Goal: Task Accomplishment & Management: Complete application form

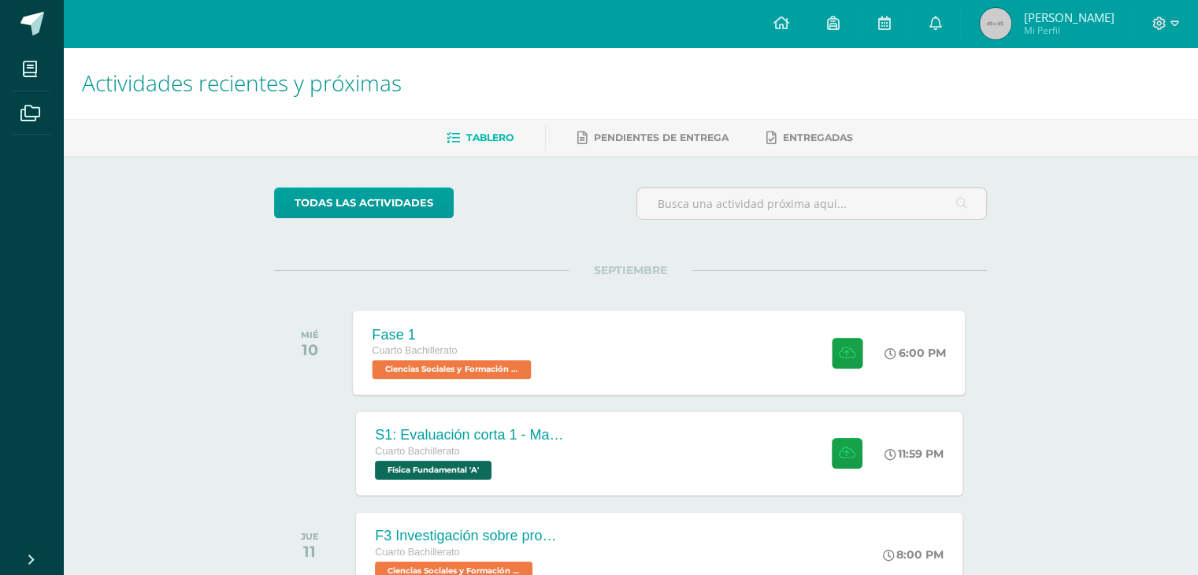
click at [498, 334] on div "Fase 1" at bounding box center [454, 334] width 163 height 17
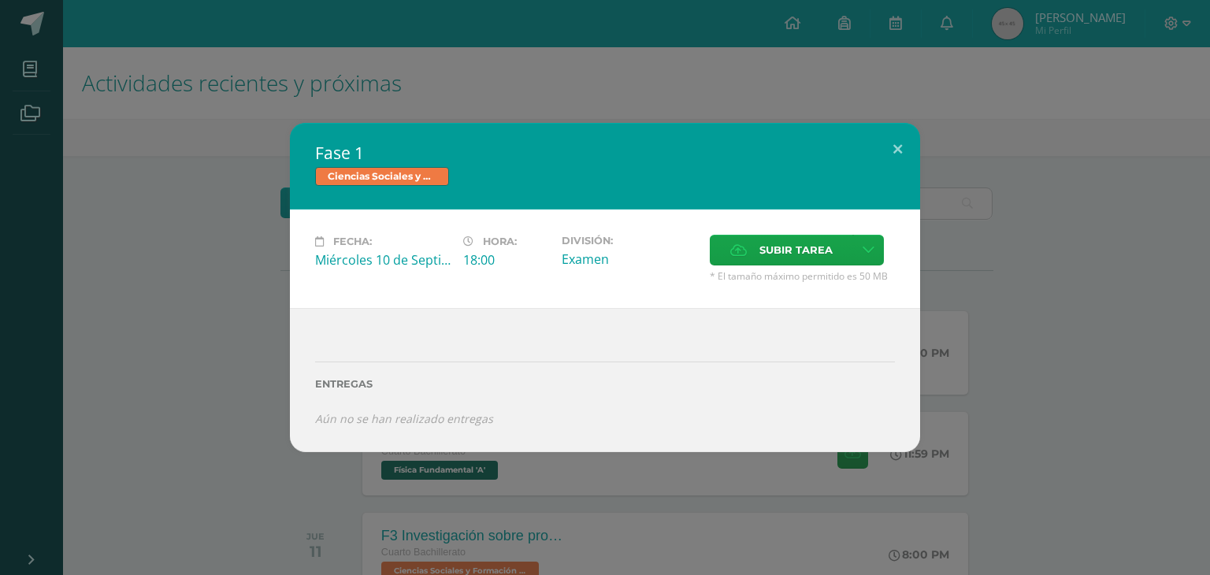
click at [231, 312] on div "Fase 1 Ciencias Sociales y Formación Ciudadana Fecha: Miércoles 10 de Septiembr…" at bounding box center [604, 287] width 1197 height 329
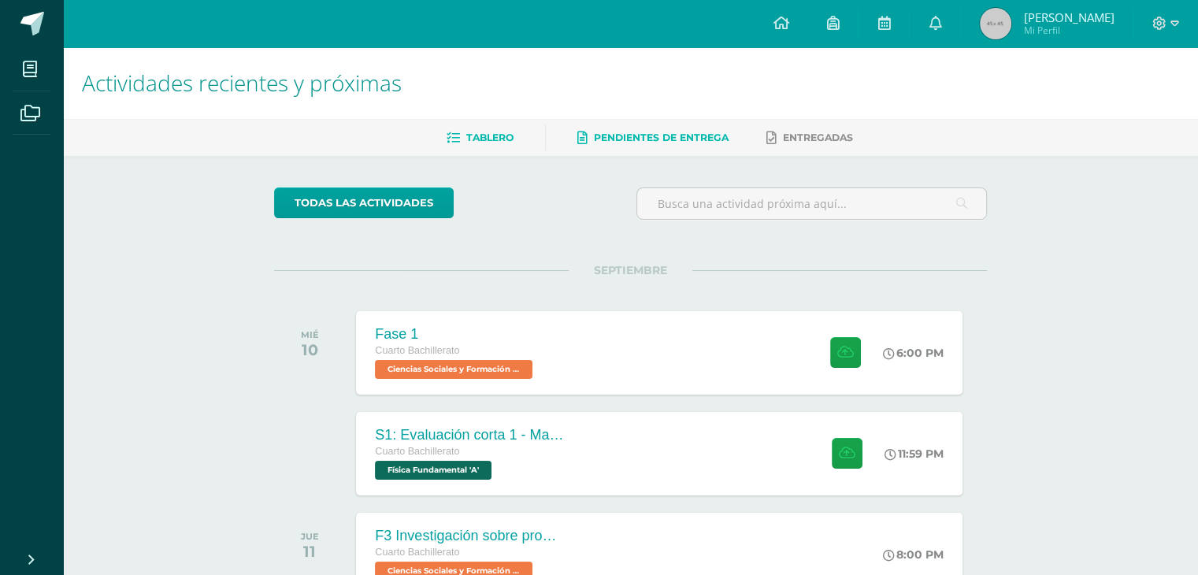
click at [670, 143] on span "Pendientes de entrega" at bounding box center [661, 138] width 135 height 12
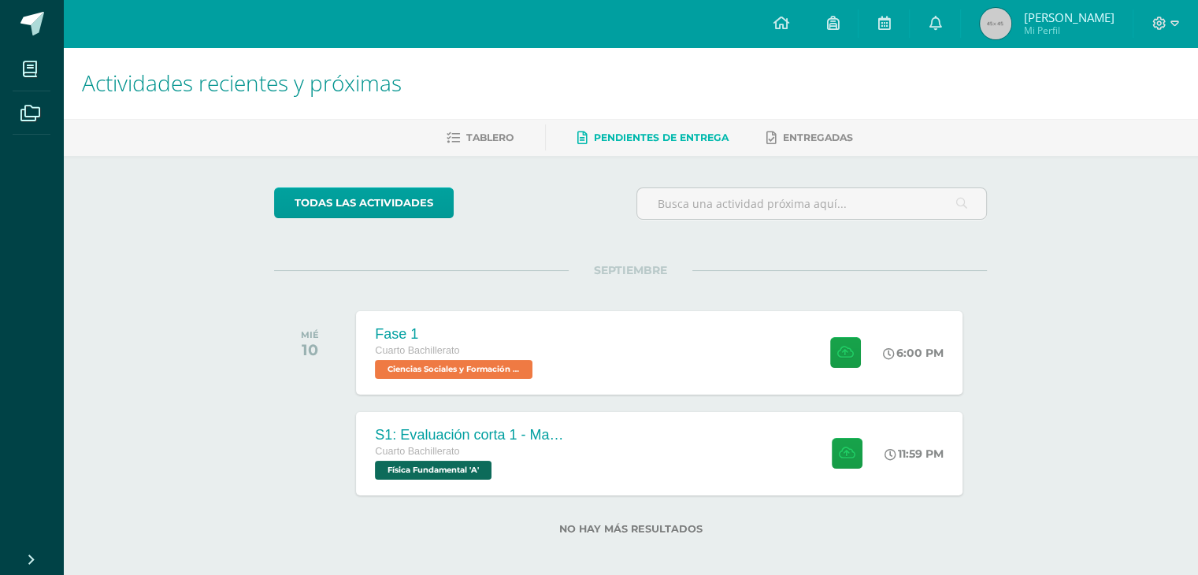
click at [660, 129] on link "Pendientes de entrega" at bounding box center [652, 137] width 151 height 25
click at [469, 470] on span "Física Fundamental 'A'" at bounding box center [431, 470] width 117 height 19
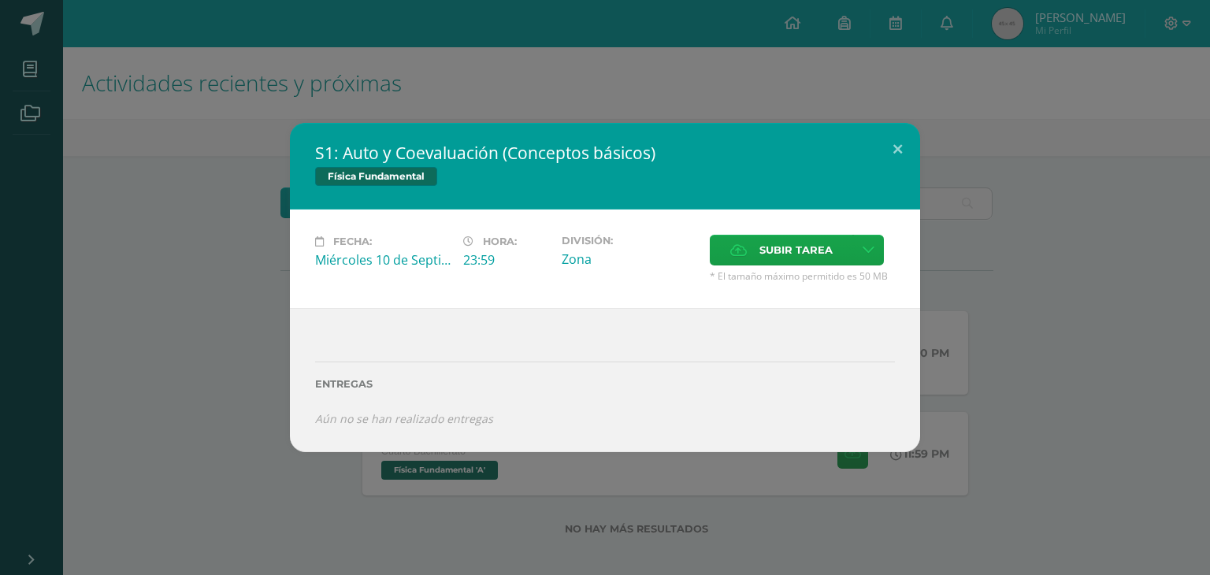
click at [703, 267] on div "División: Zona" at bounding box center [629, 259] width 148 height 48
click at [728, 247] on label "Subir tarea" at bounding box center [781, 250] width 143 height 31
click at [0, 0] on input "Subir tarea" at bounding box center [0, 0] width 0 height 0
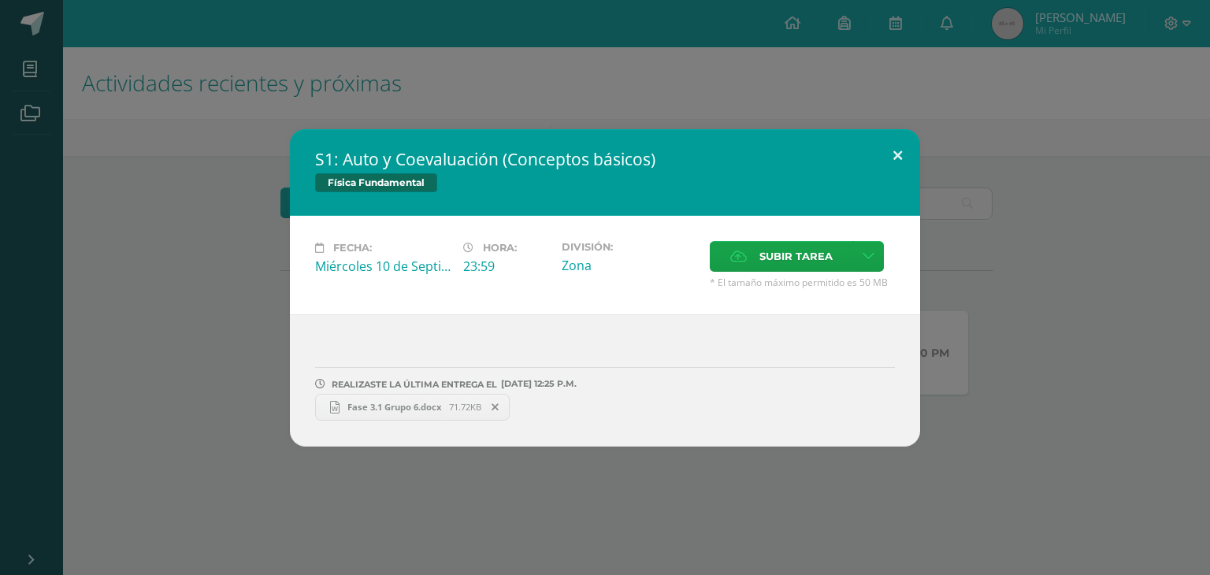
click at [903, 158] on button at bounding box center [897, 156] width 45 height 54
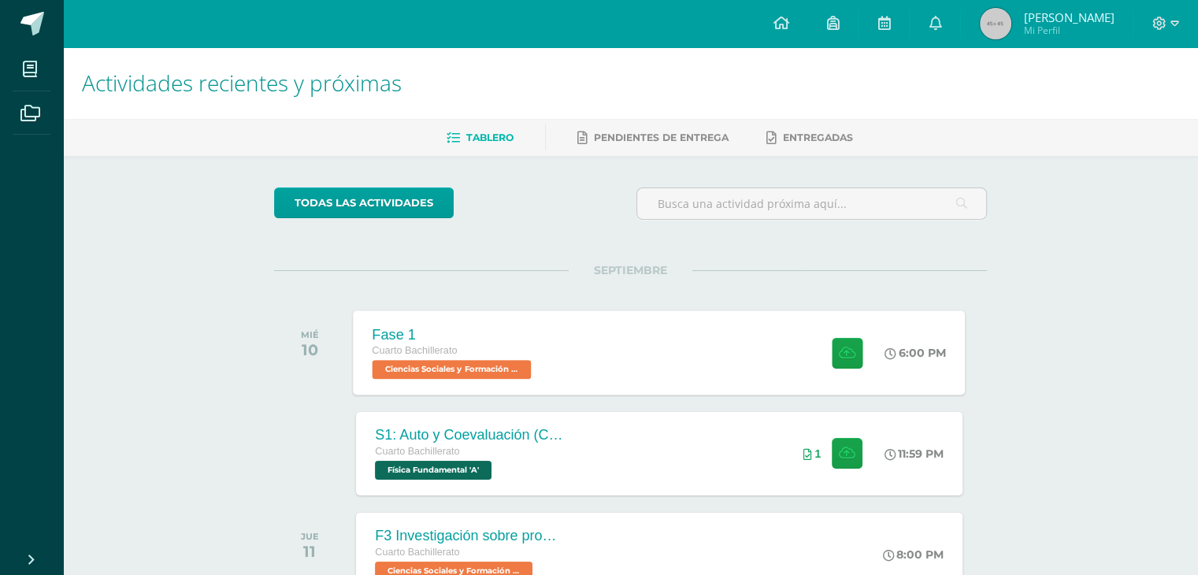
click at [586, 344] on div "Fase 1 Cuarto Bachillerato Ciencias Sociales y Formación Ciudadana 'A' 6:00 PM …" at bounding box center [660, 352] width 612 height 84
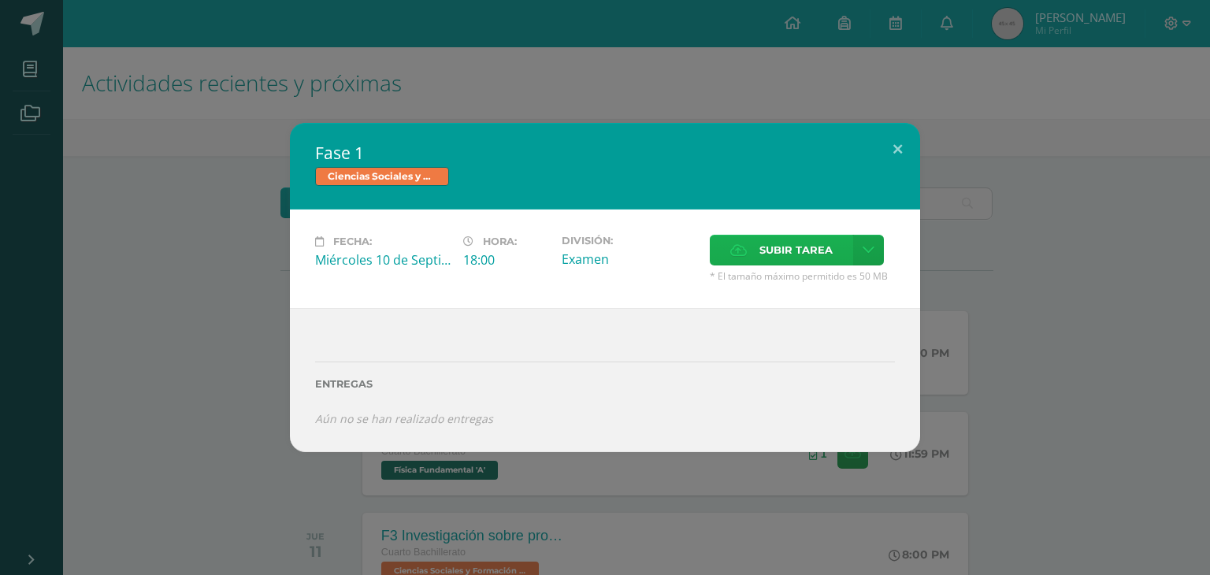
click at [731, 265] on label "Subir tarea" at bounding box center [781, 250] width 143 height 31
click at [0, 0] on input "Subir tarea" at bounding box center [0, 0] width 0 height 0
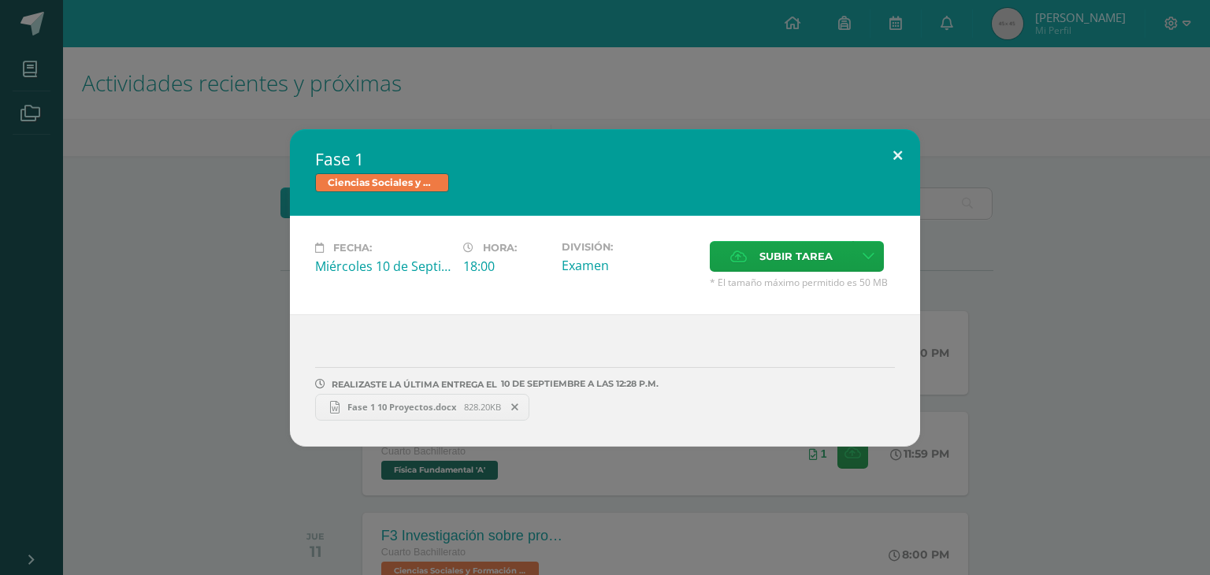
click at [900, 150] on button at bounding box center [897, 156] width 45 height 54
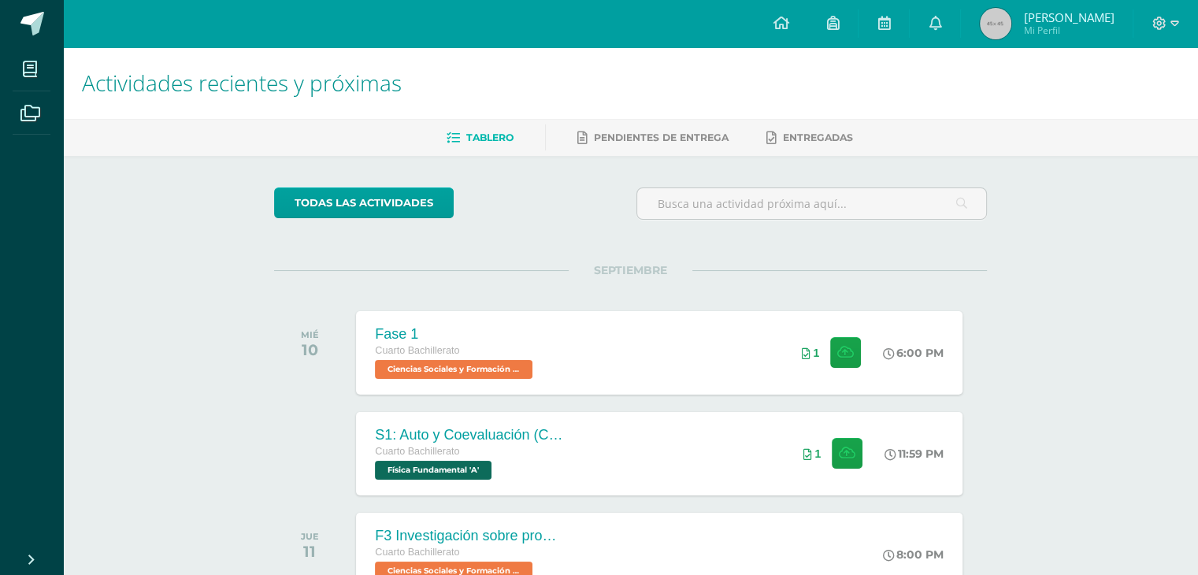
click at [632, 124] on div "Tablero Pendientes de entrega Entregadas" at bounding box center [649, 137] width 1173 height 37
click at [628, 132] on span "Pendientes de entrega" at bounding box center [661, 138] width 135 height 12
